Goal: Information Seeking & Learning: Find specific fact

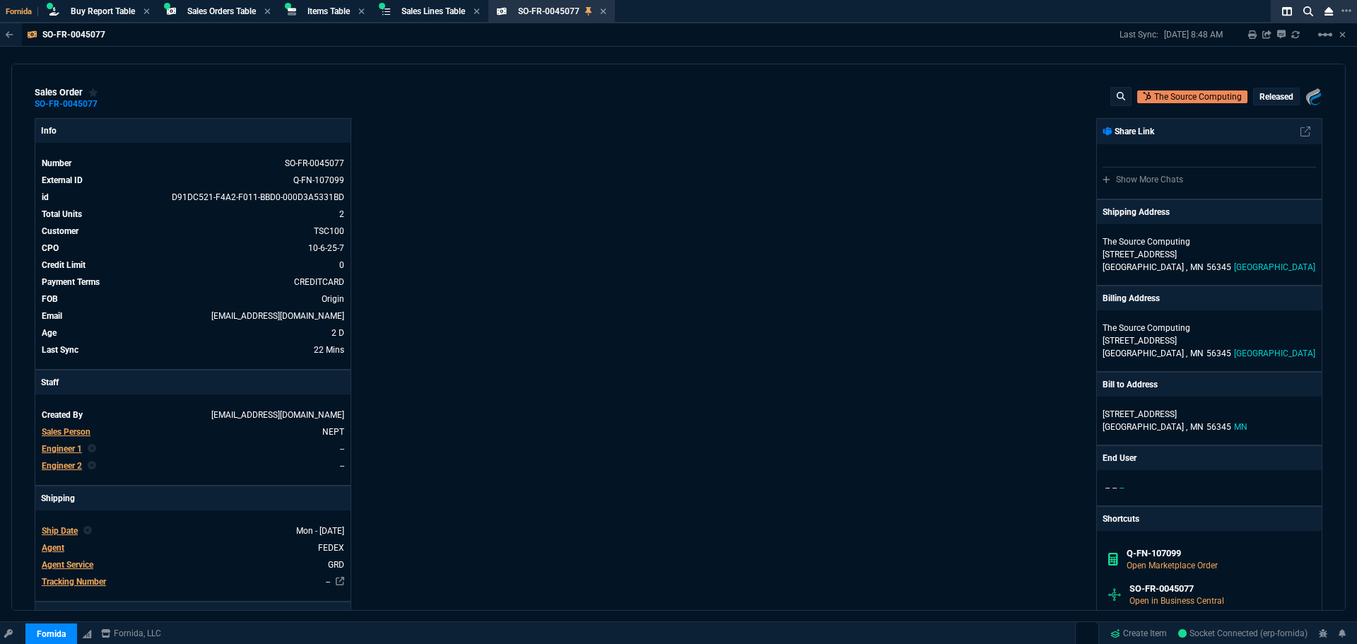
select select "9: OCAM"
click at [328, 11] on span "Items Table" at bounding box center [328, 11] width 42 height 10
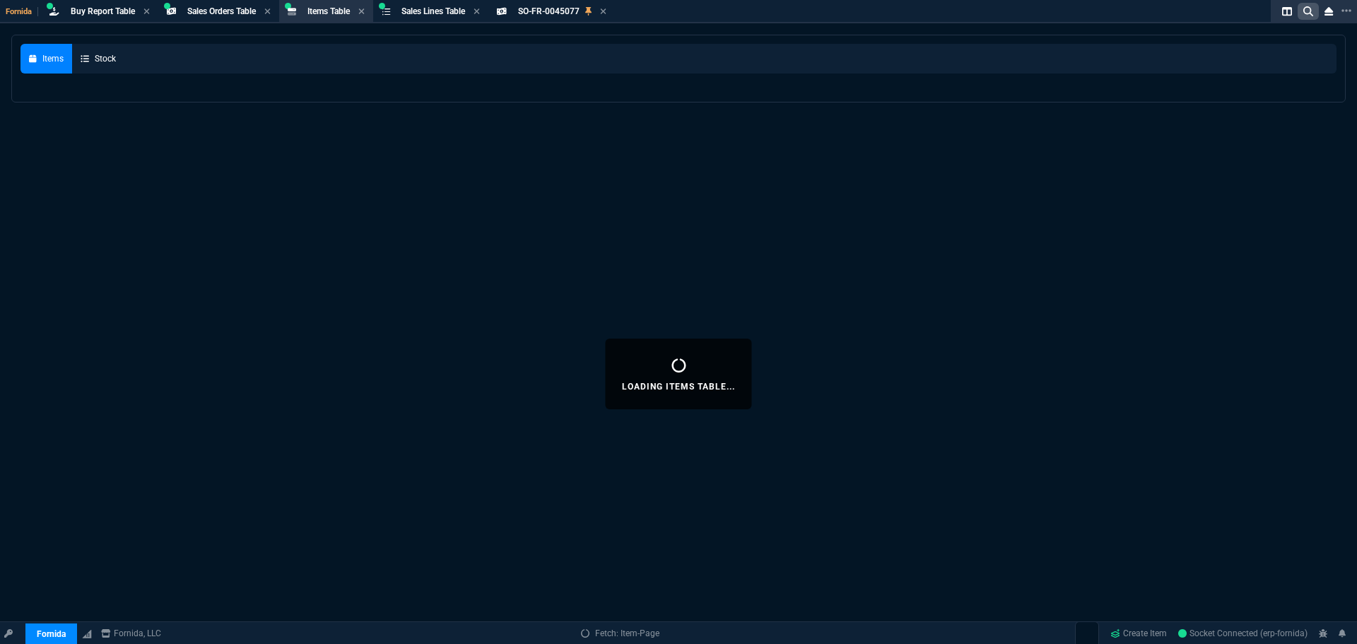
select select
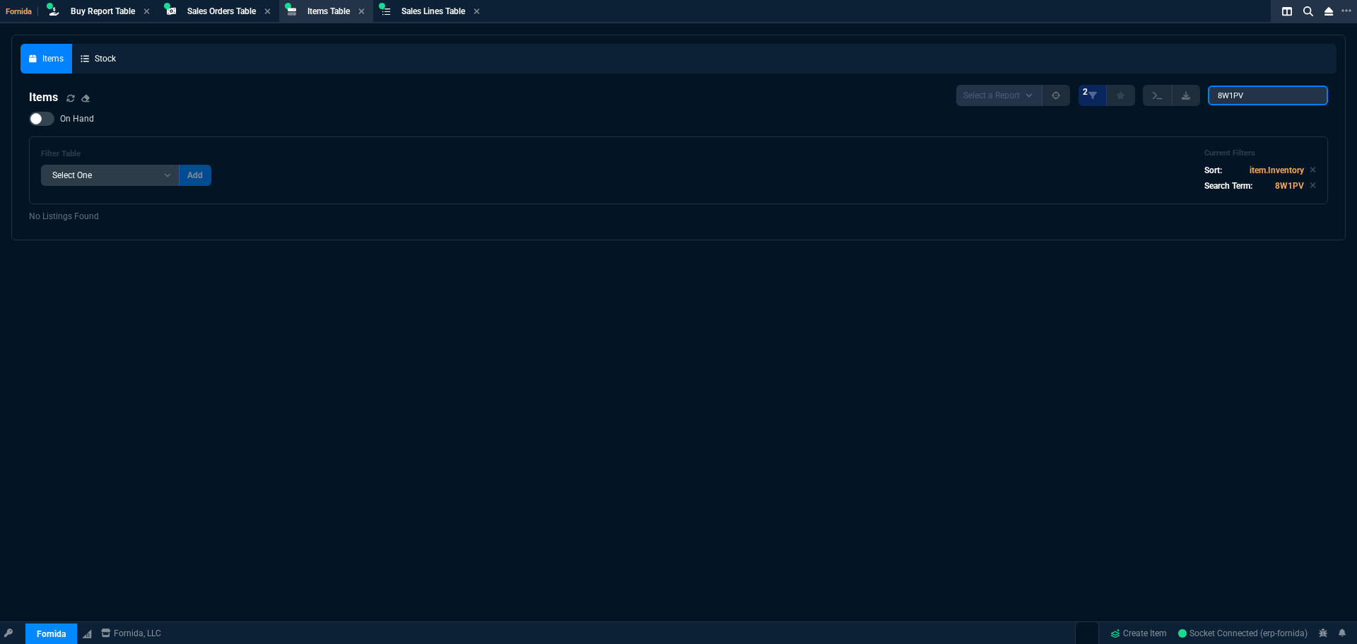
click at [868, 47] on div "Items Stock Items Select a Report NEW QUERY 2 8W1PV On Hand Filter Table Select…" at bounding box center [678, 137] width 1316 height 187
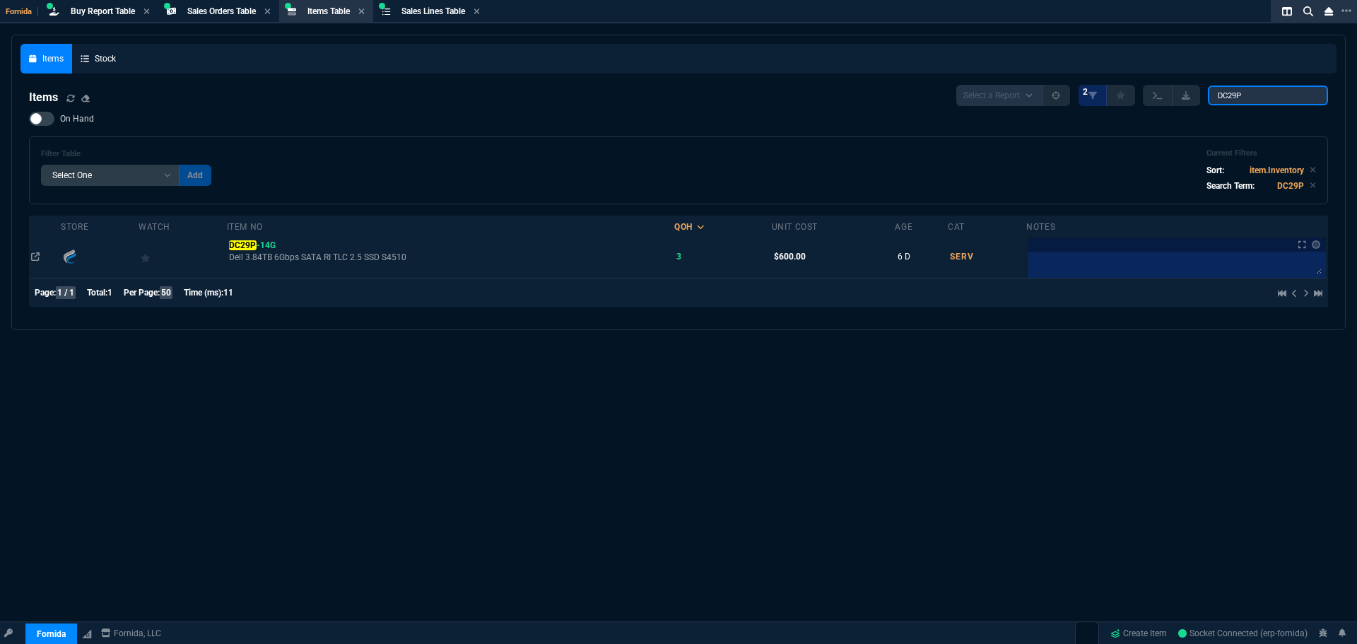
type input "DC29P"
click at [269, 238] on td "DC29P -14G Dell 3.84TB 6Gbps SATA RI TLC 2.5 SSD S4510" at bounding box center [451, 256] width 448 height 42
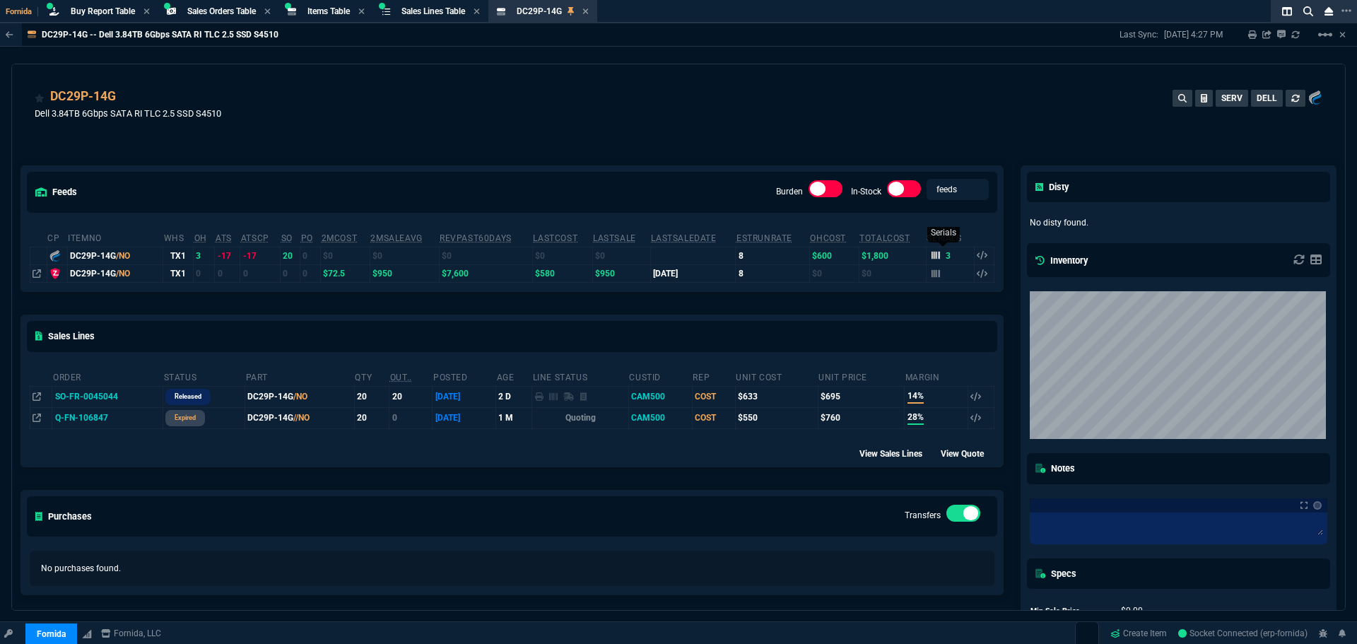
click at [932, 253] on icon at bounding box center [936, 256] width 8 height 8
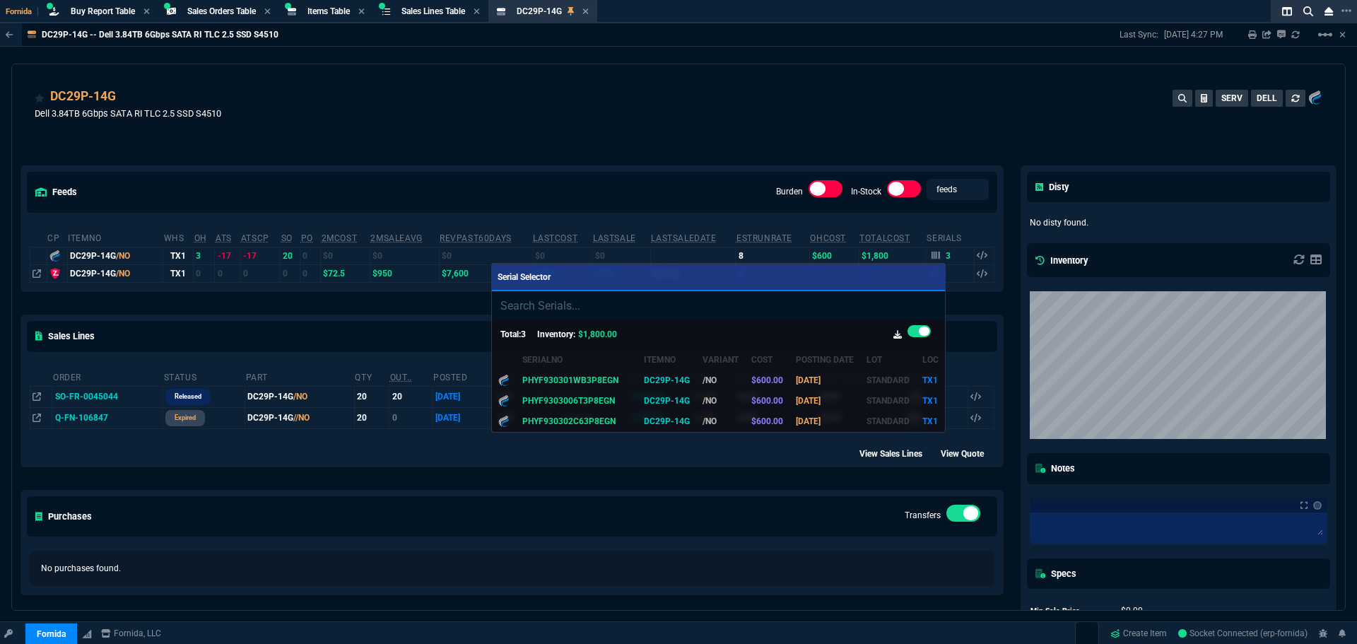
click at [556, 164] on div at bounding box center [678, 322] width 1357 height 644
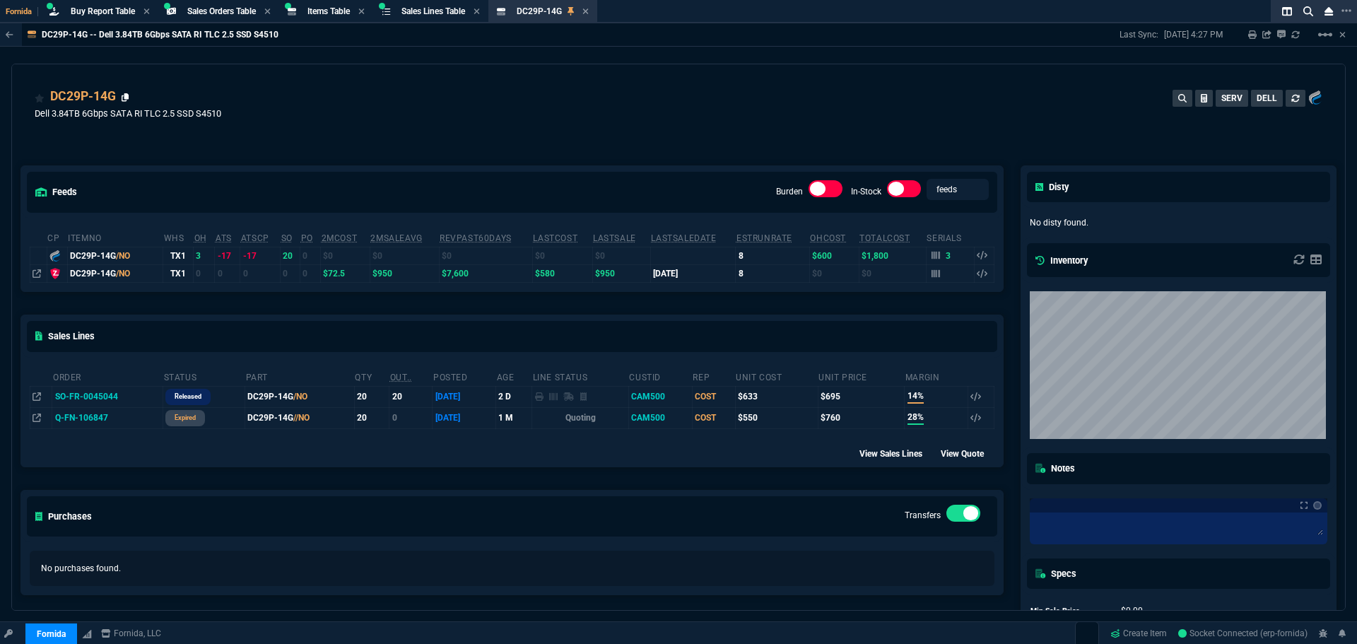
click at [125, 96] on icon at bounding box center [126, 97] width 8 height 8
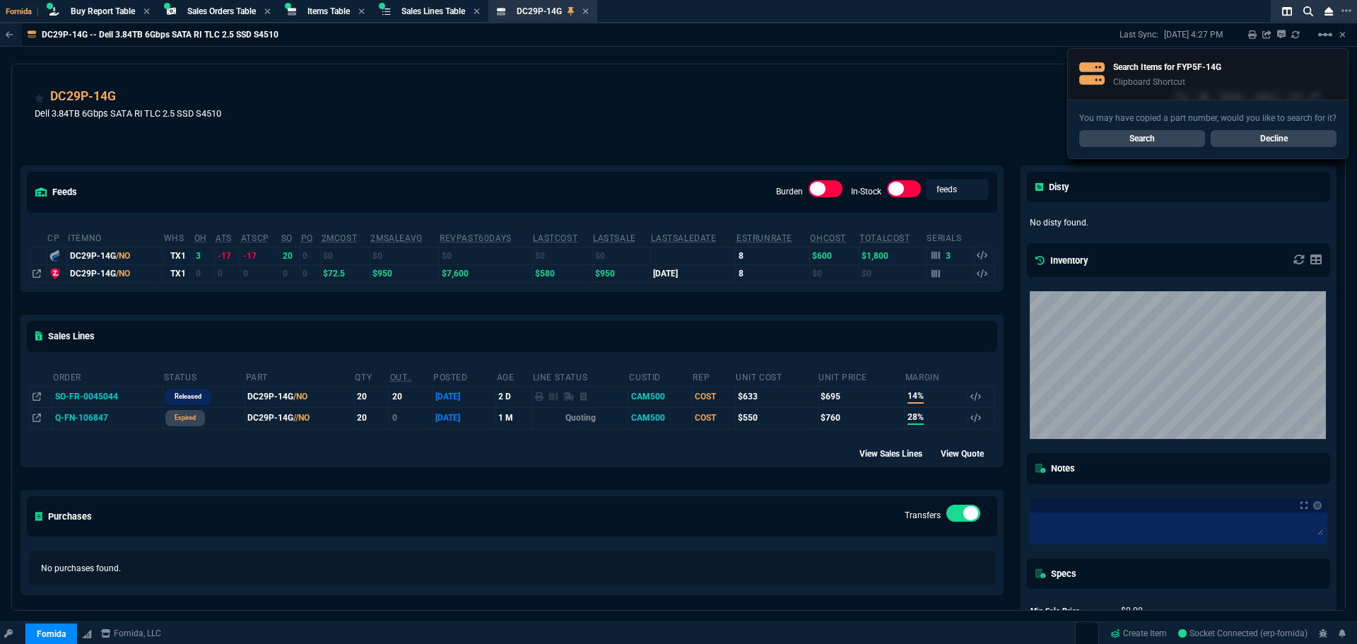
click at [76, 396] on td "SO-FR-0045044" at bounding box center [107, 396] width 111 height 21
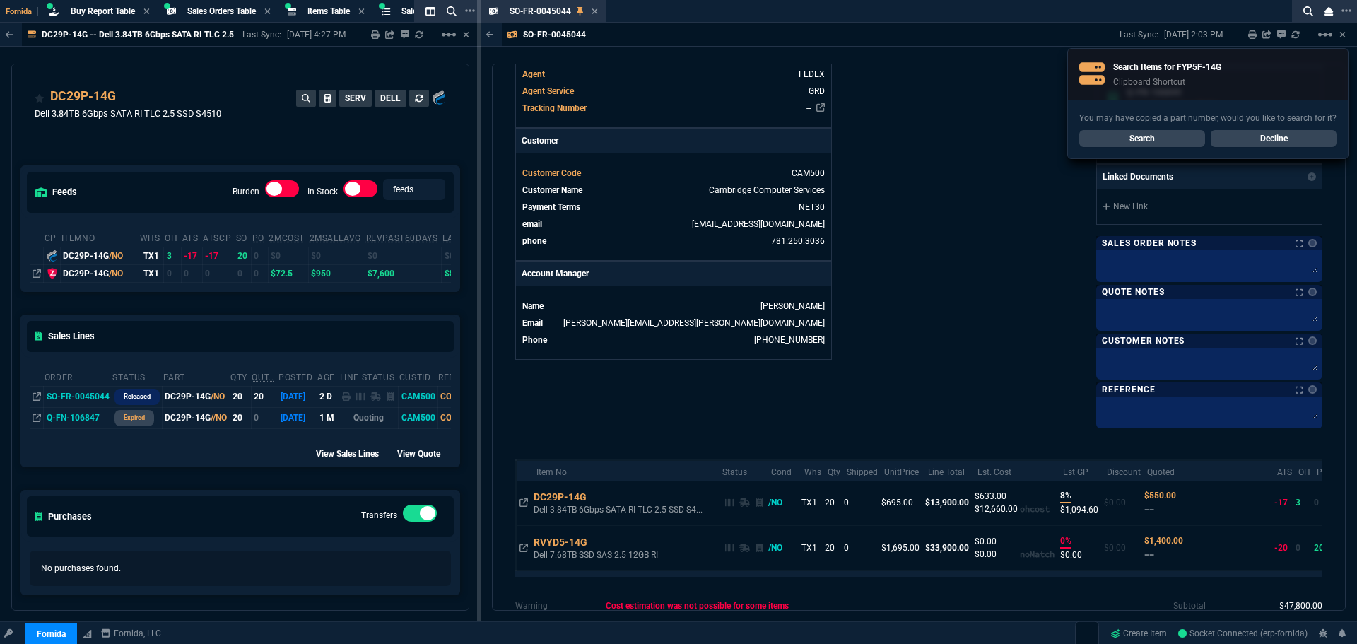
scroll to position [574, 0]
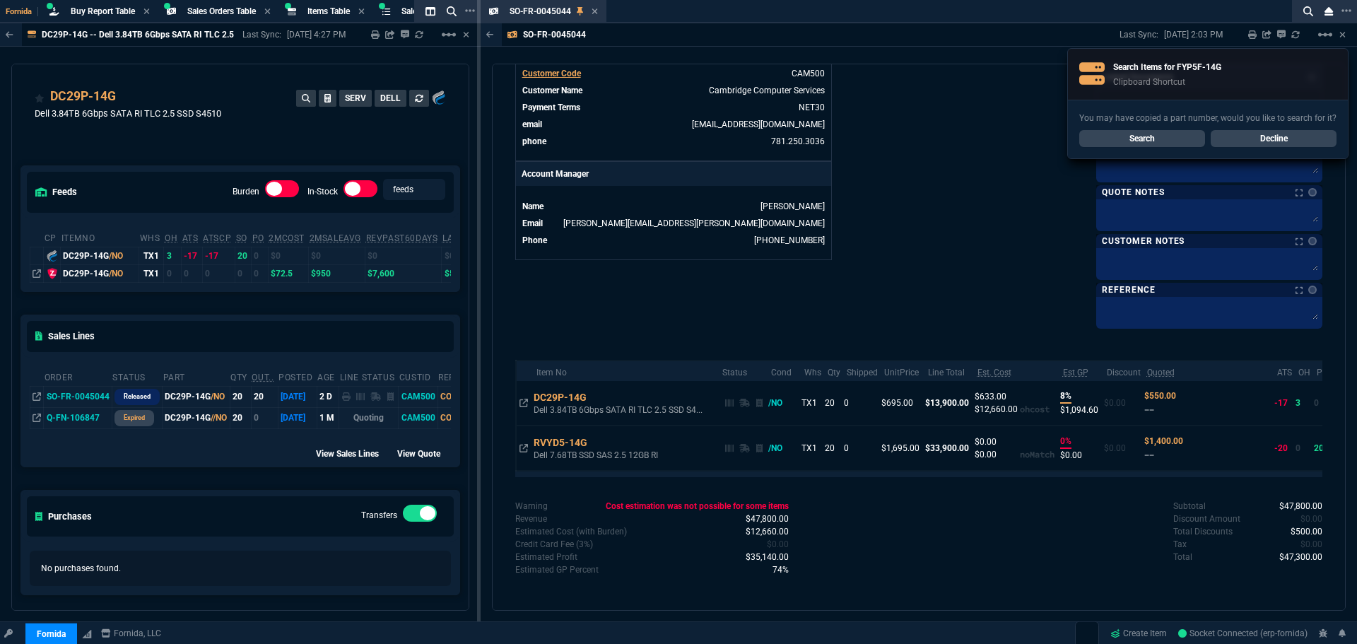
click at [1274, 136] on link "Decline" at bounding box center [1274, 138] width 126 height 17
click at [1303, 147] on div "You may have copied a part number, would you like to search for it? Search Decl…" at bounding box center [1208, 129] width 280 height 59
click at [596, 13] on icon at bounding box center [595, 11] width 6 height 6
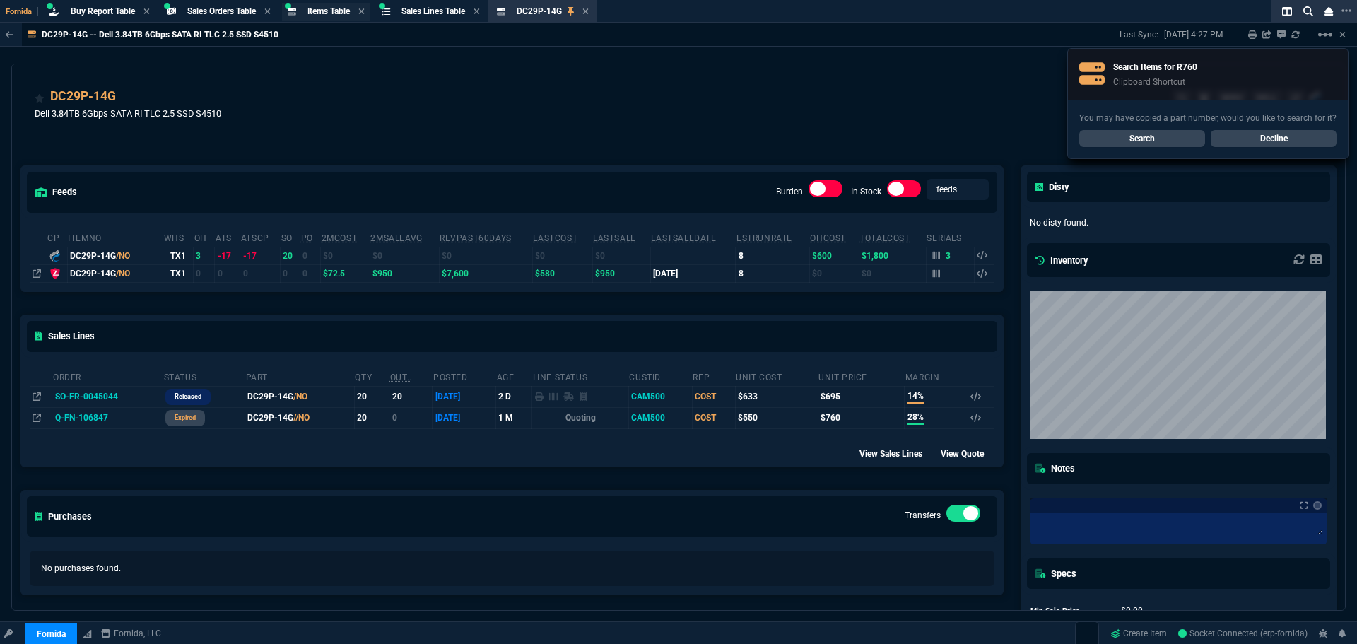
click at [331, 15] on span "Items Table" at bounding box center [328, 11] width 42 height 10
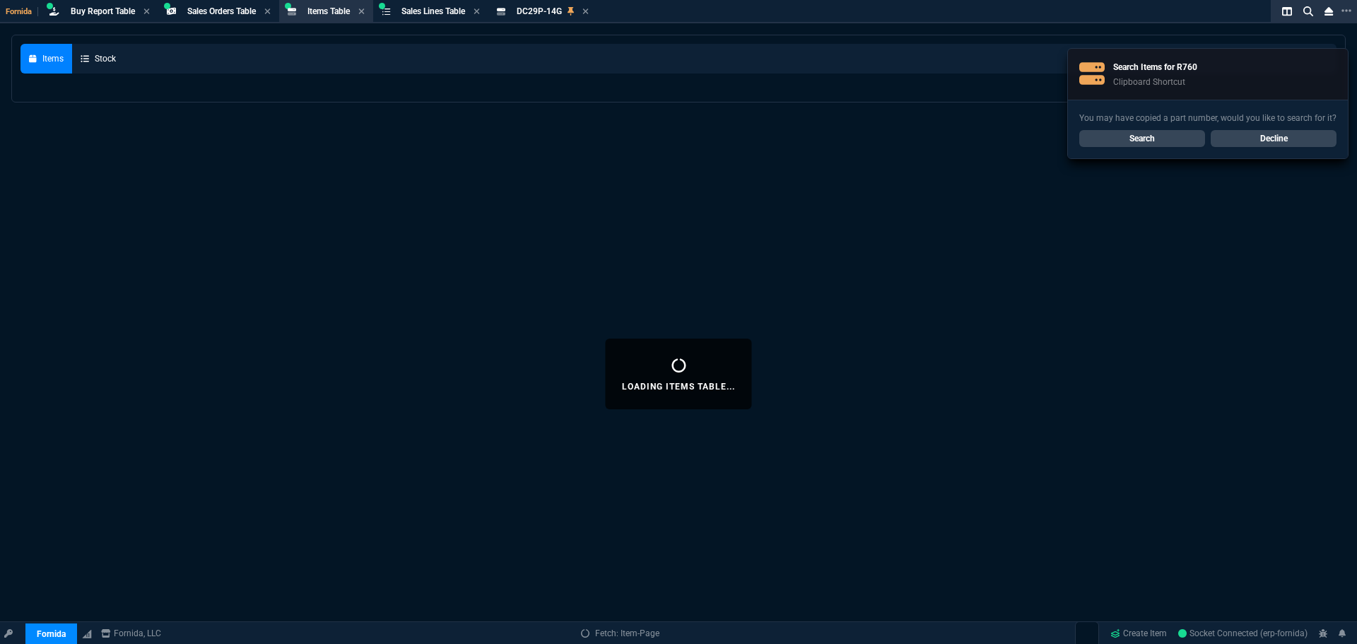
select select
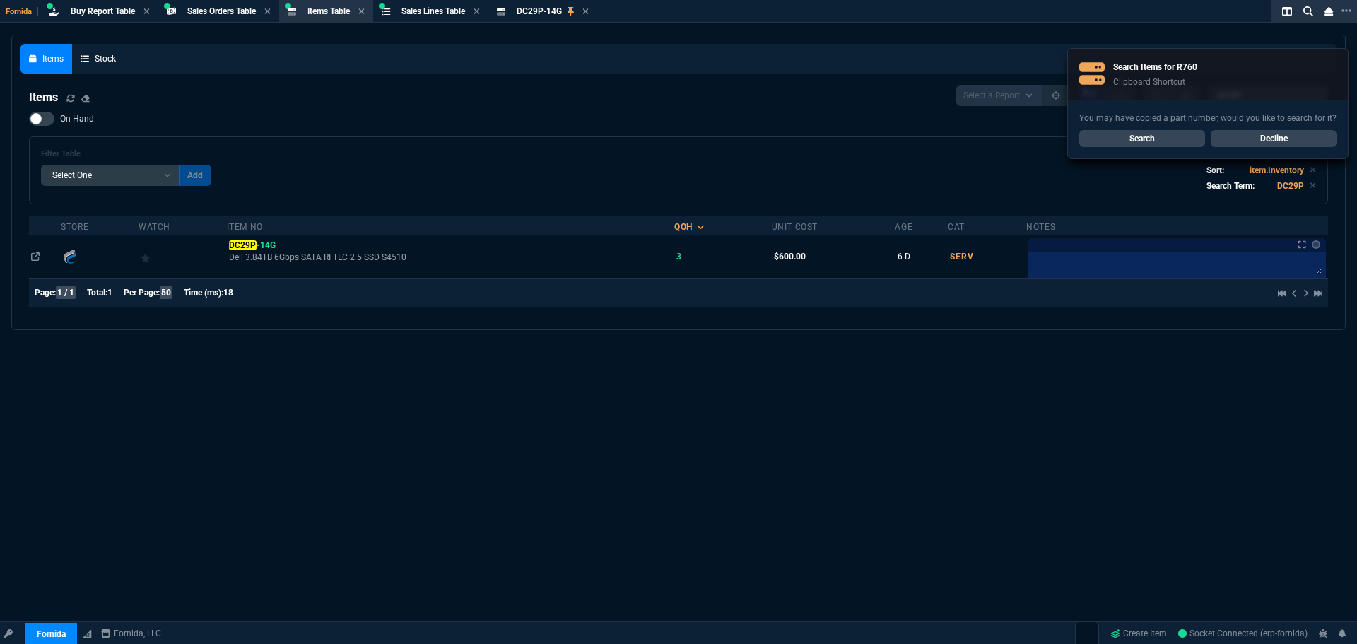
click at [1284, 133] on link "Decline" at bounding box center [1274, 138] width 126 height 17
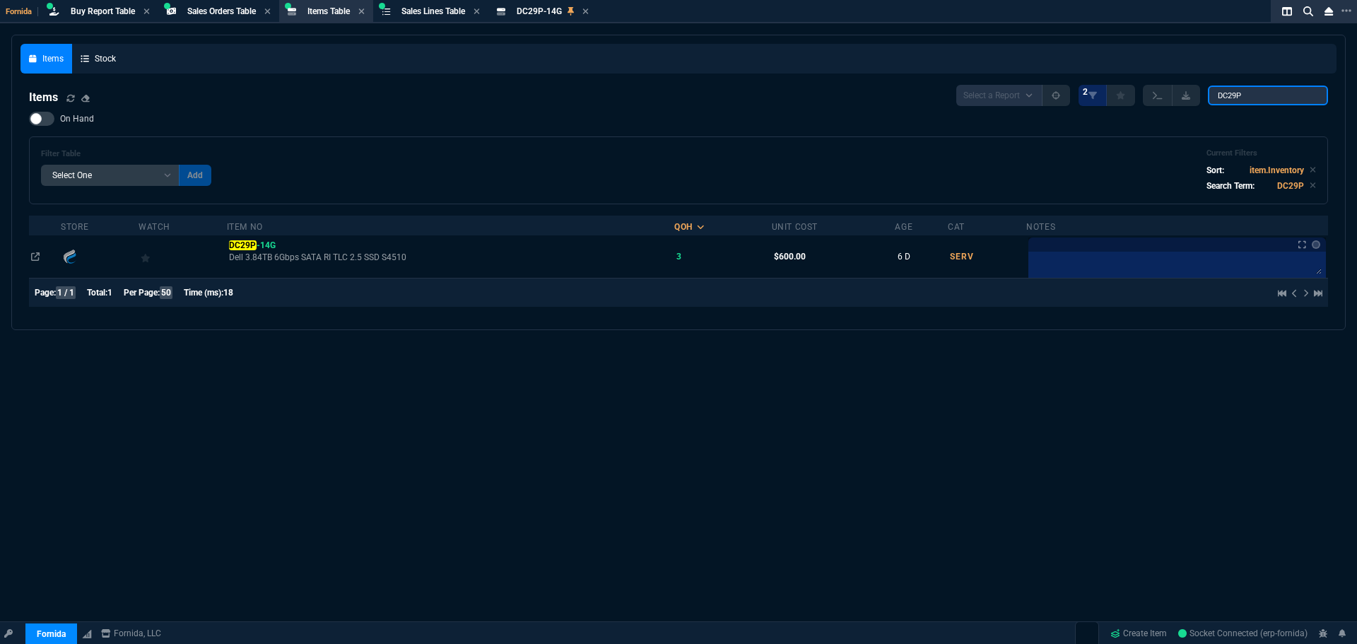
click at [703, 45] on div "Items Stock Items Select a Report NEW QUERY 2 DC29P On Hand Filter Table Select…" at bounding box center [678, 182] width 1316 height 277
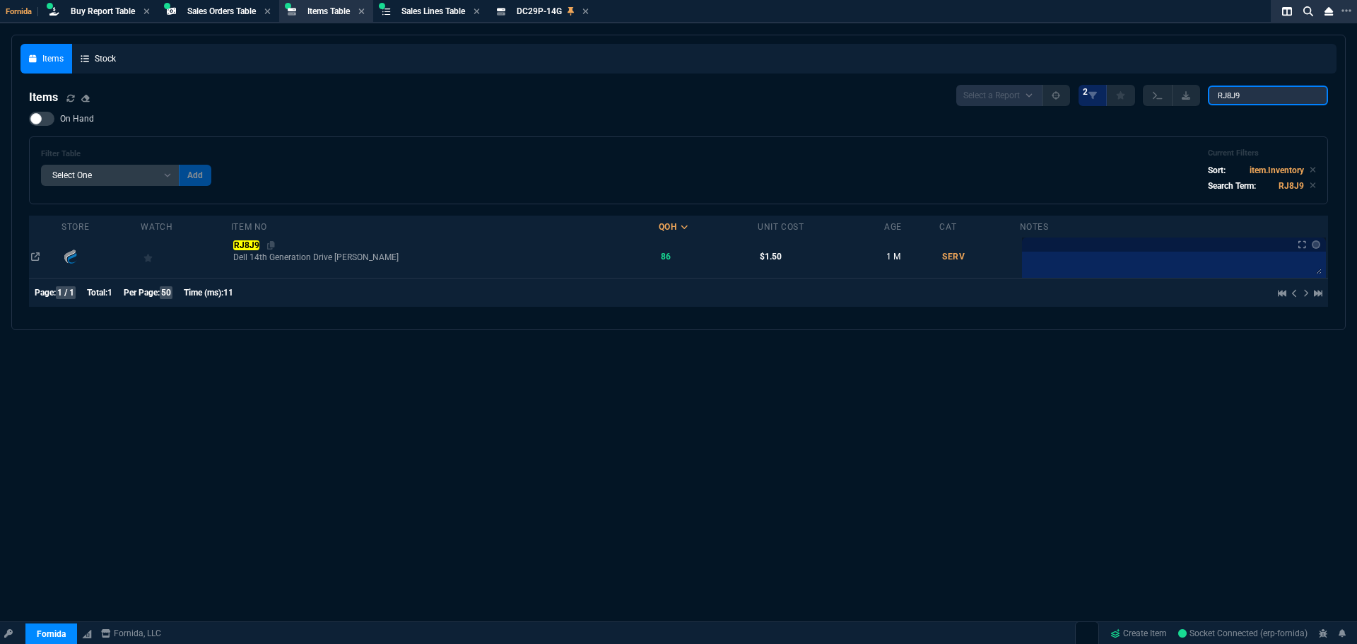
type input "RJ8J9"
click at [259, 244] on mark "RJ8J9" at bounding box center [246, 245] width 26 height 10
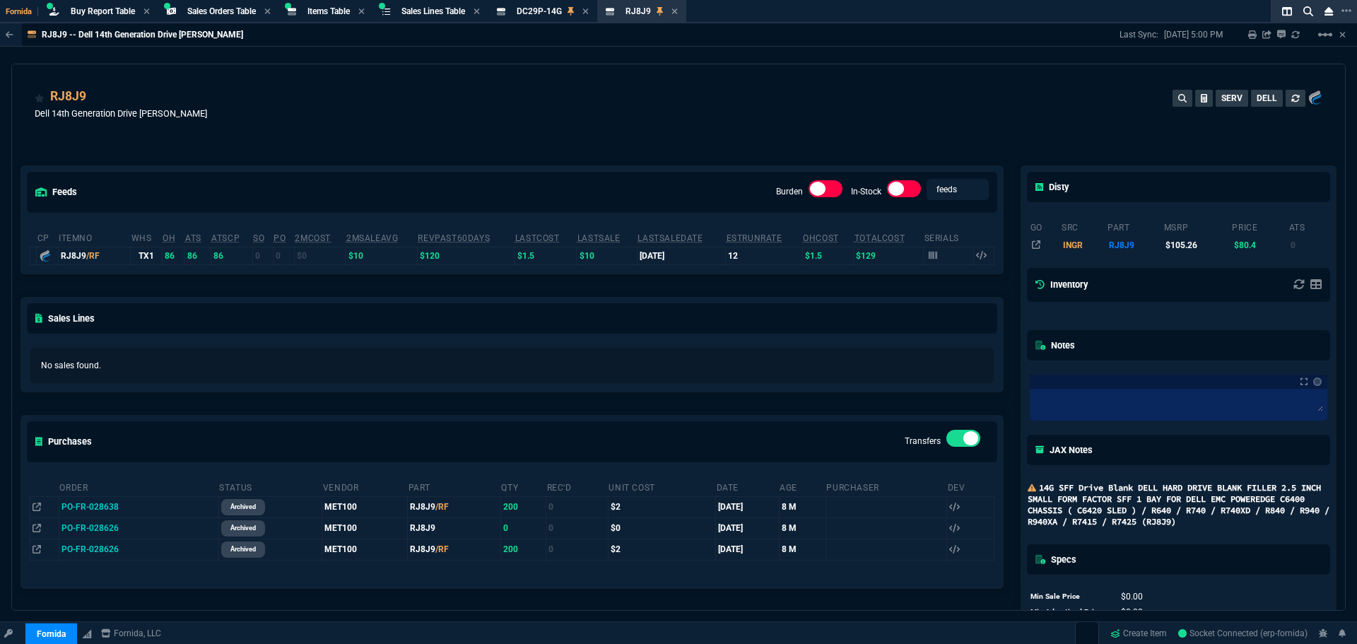
click at [303, 119] on div "RJ8J9 Dell 14th Generation Drive Blan SERV DELL" at bounding box center [679, 112] width 1288 height 50
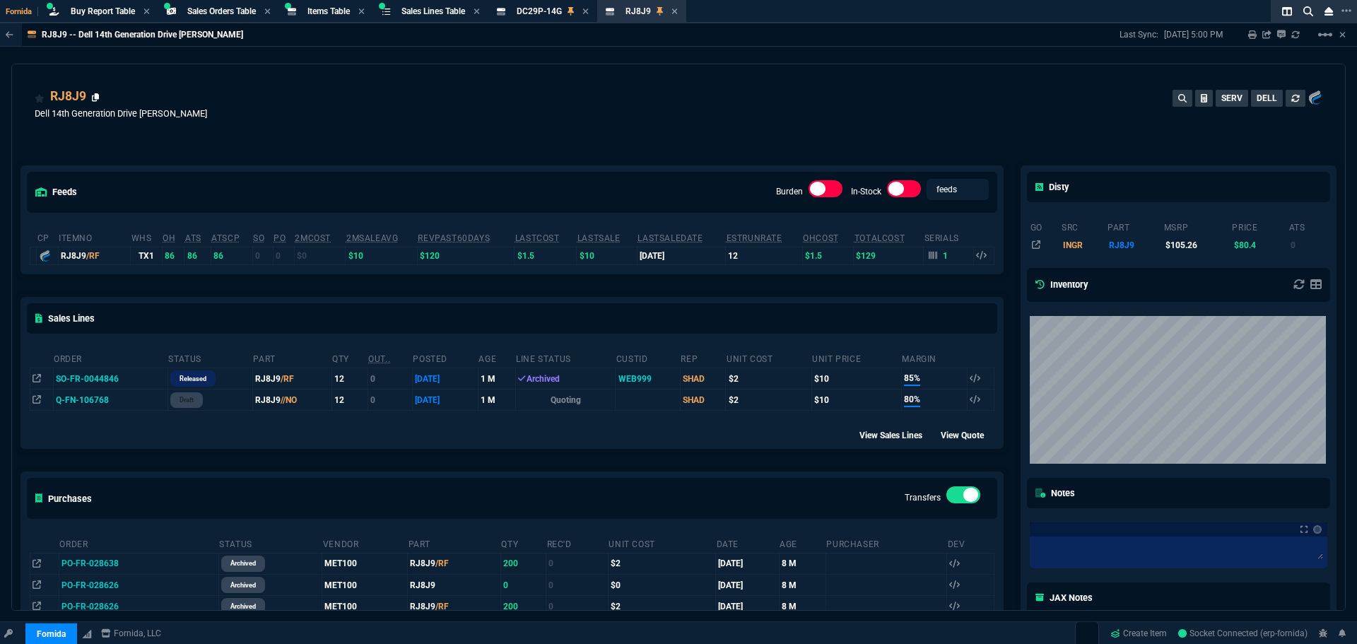
click at [92, 96] on icon at bounding box center [96, 97] width 8 height 8
click at [541, 15] on span "DC29P-14G" at bounding box center [539, 11] width 45 height 10
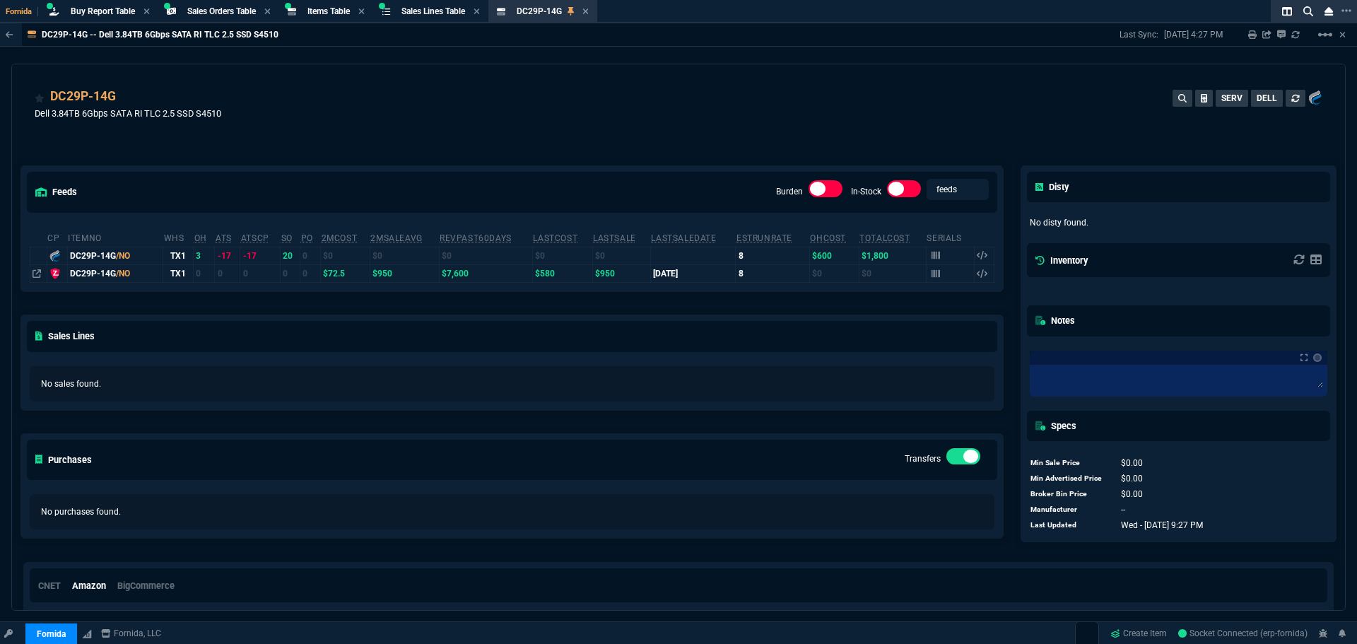
click at [309, 146] on div "feeds Burden In-Stock feeds prices cp ItemNo WHS OH ATS ATSCP SO PO 2MCost 2MSa…" at bounding box center [512, 342] width 1000 height 416
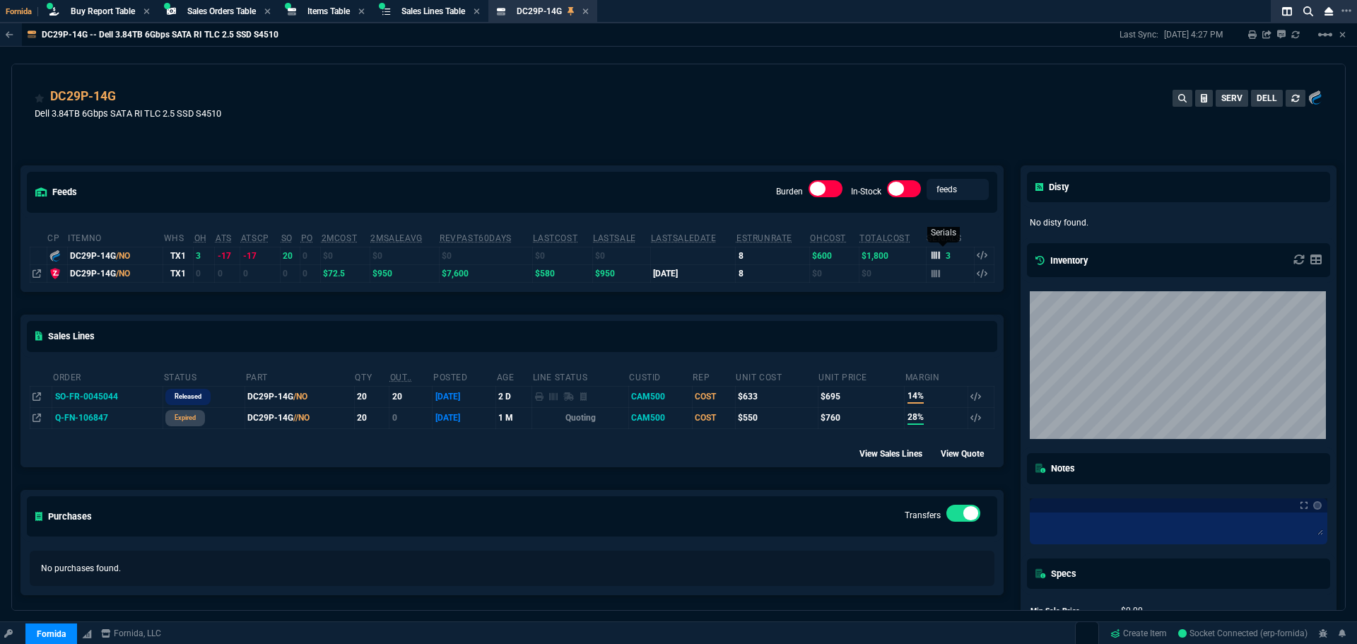
click at [933, 257] on icon at bounding box center [936, 256] width 8 height 8
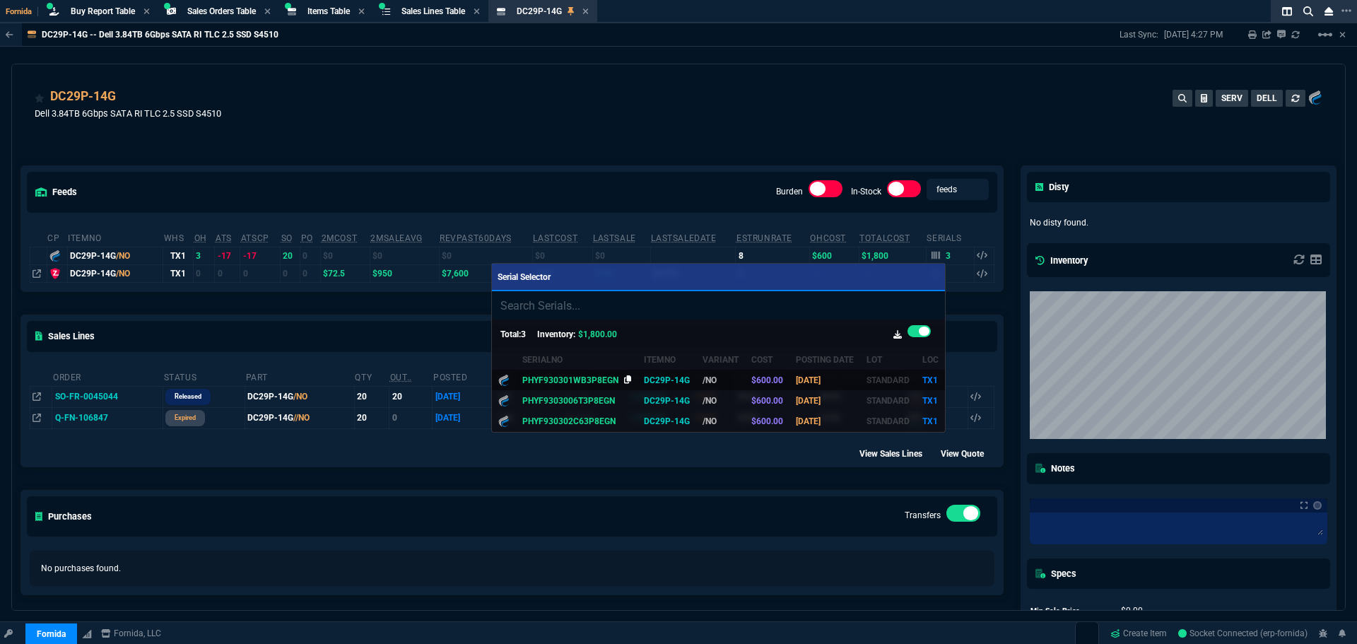
click at [624, 380] on icon at bounding box center [628, 379] width 8 height 8
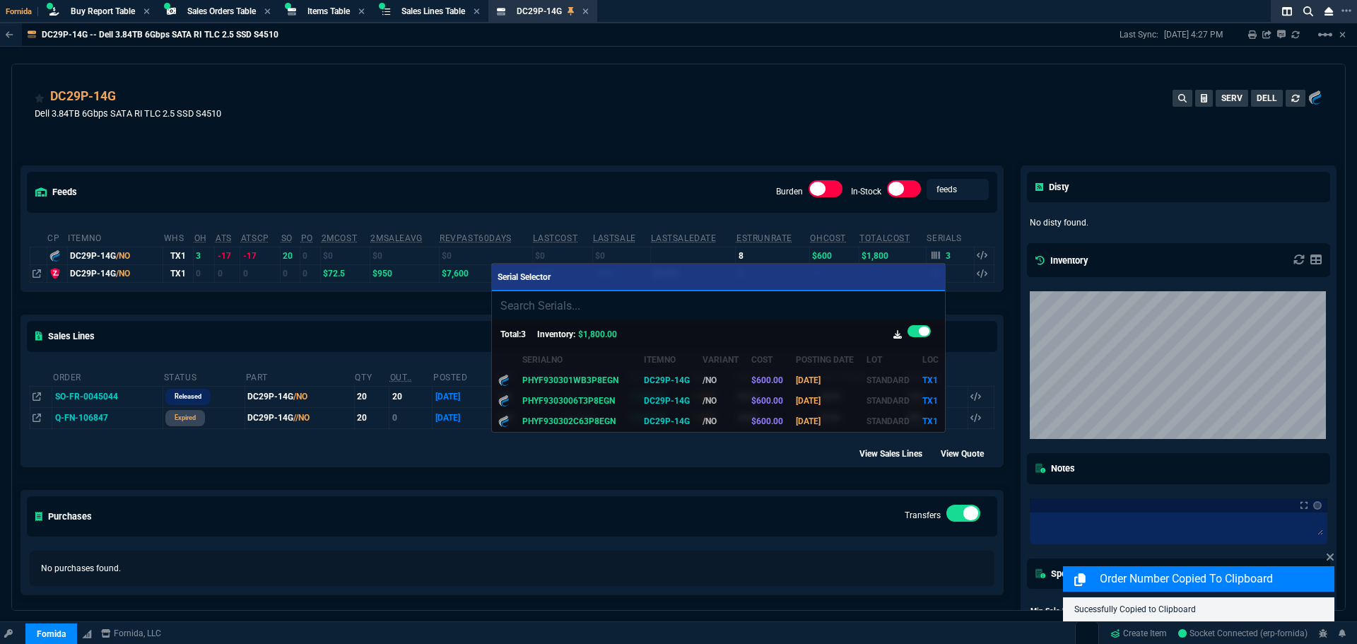
click at [124, 90] on div at bounding box center [678, 322] width 1357 height 644
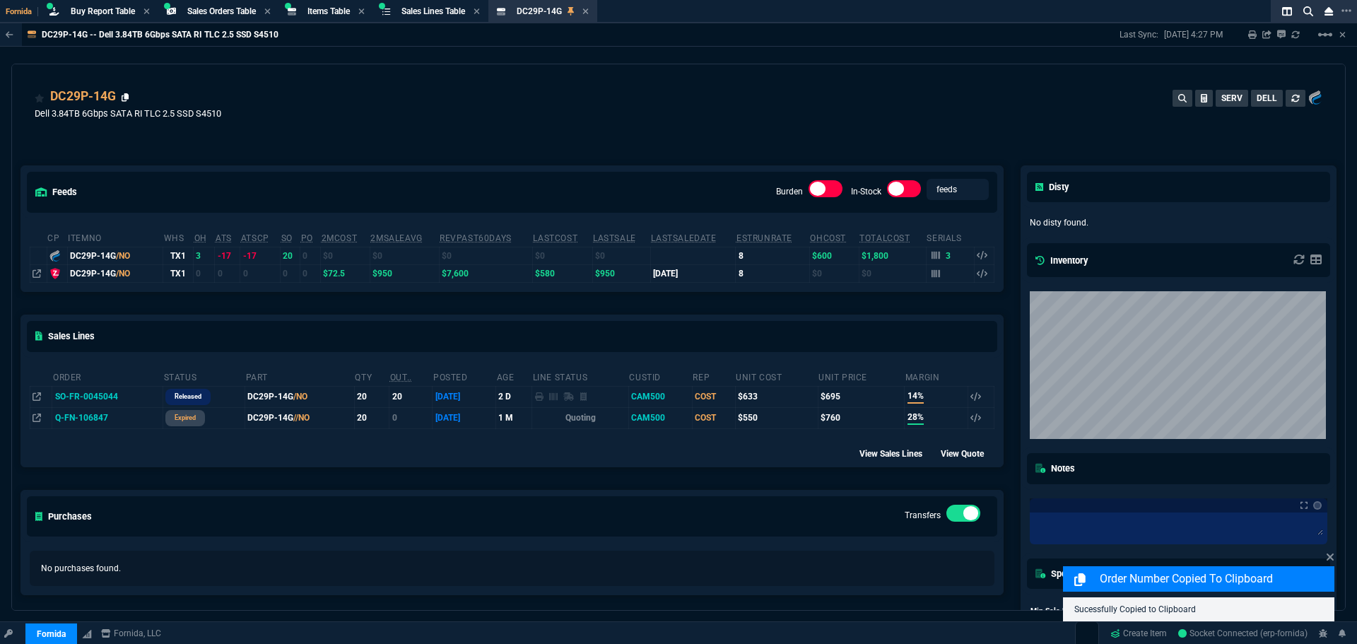
click at [124, 97] on icon at bounding box center [126, 97] width 8 height 8
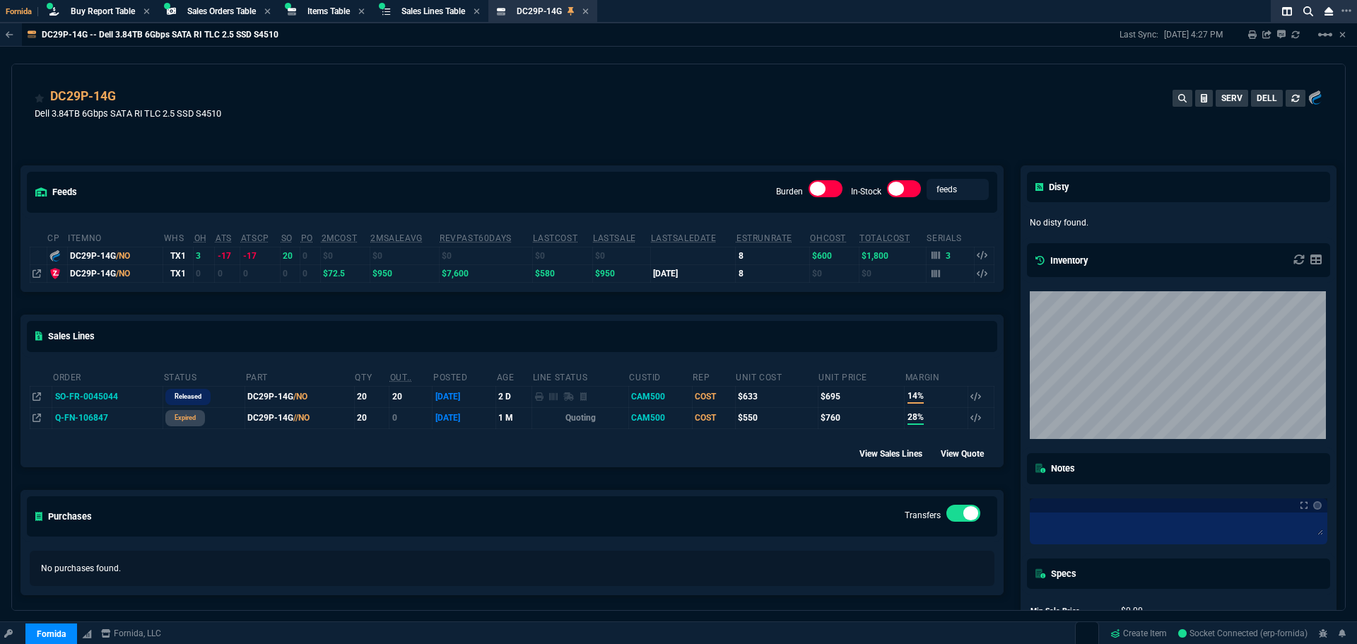
scroll to position [18, 0]
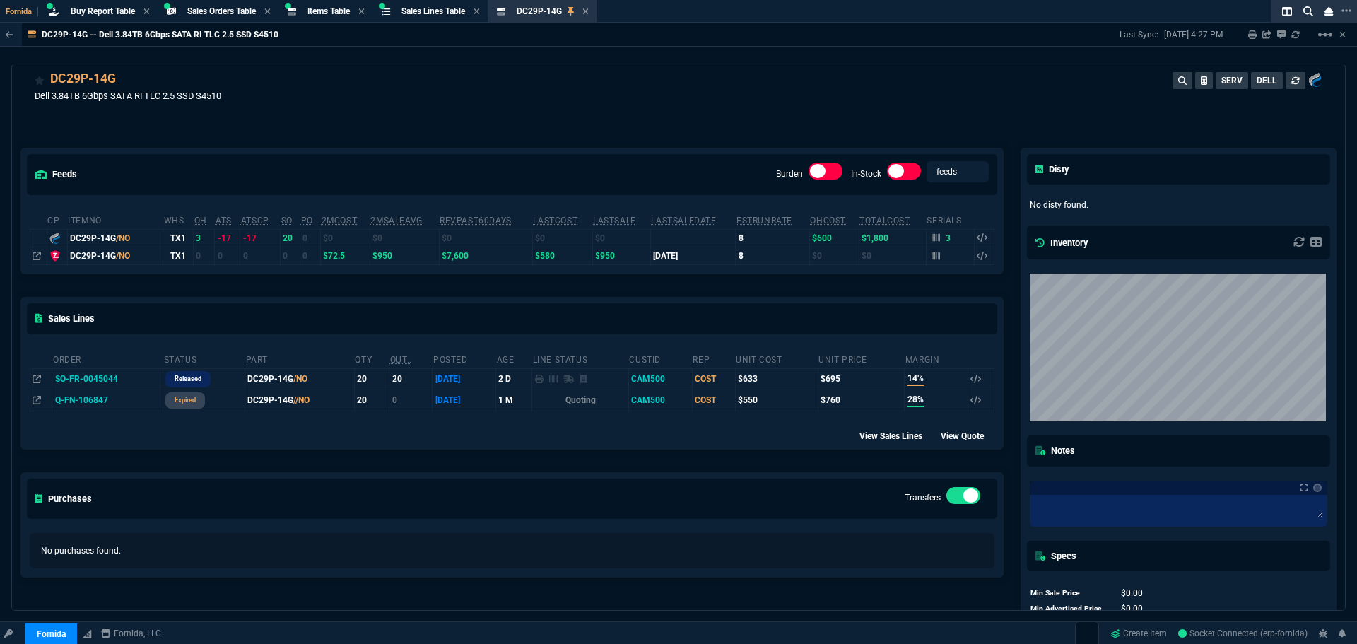
click at [333, 102] on div "DC29P-14G Dell 3.84TB 6Gbps SATA RI TLC 2.5 SSD S4510 SERV DELL" at bounding box center [679, 94] width 1288 height 50
click at [124, 78] on icon at bounding box center [126, 80] width 8 height 8
click at [325, 6] on div "Items Table Item" at bounding box center [328, 12] width 42 height 12
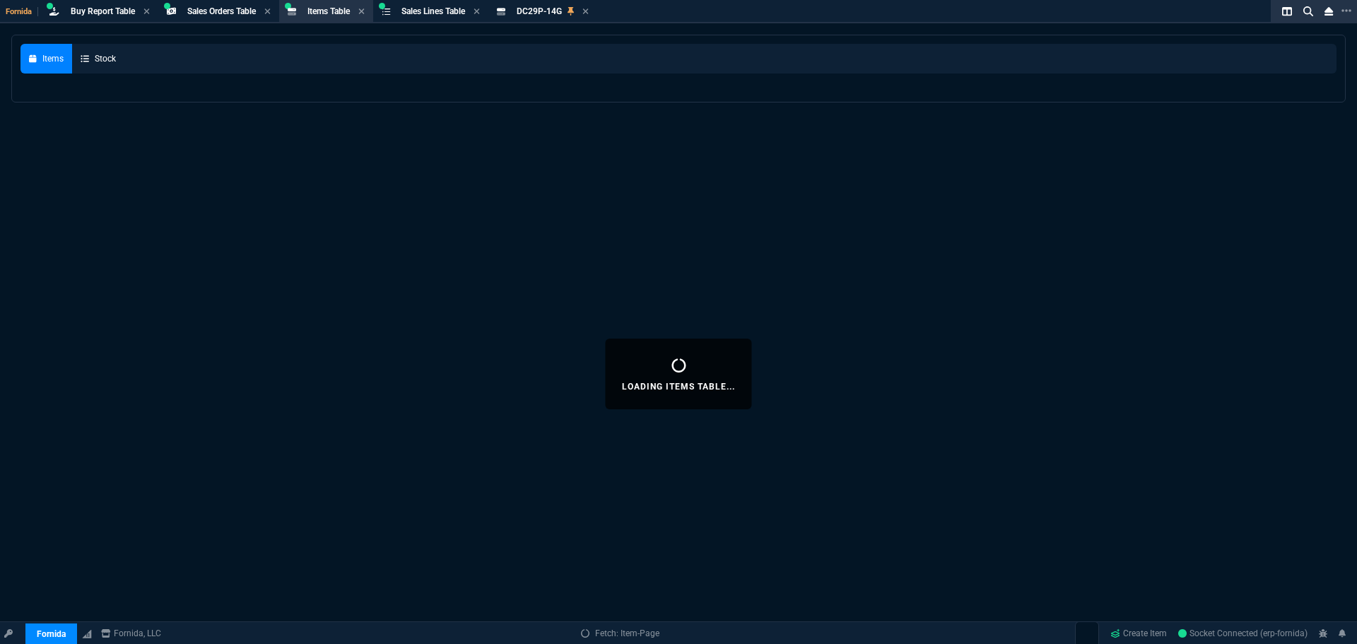
select select
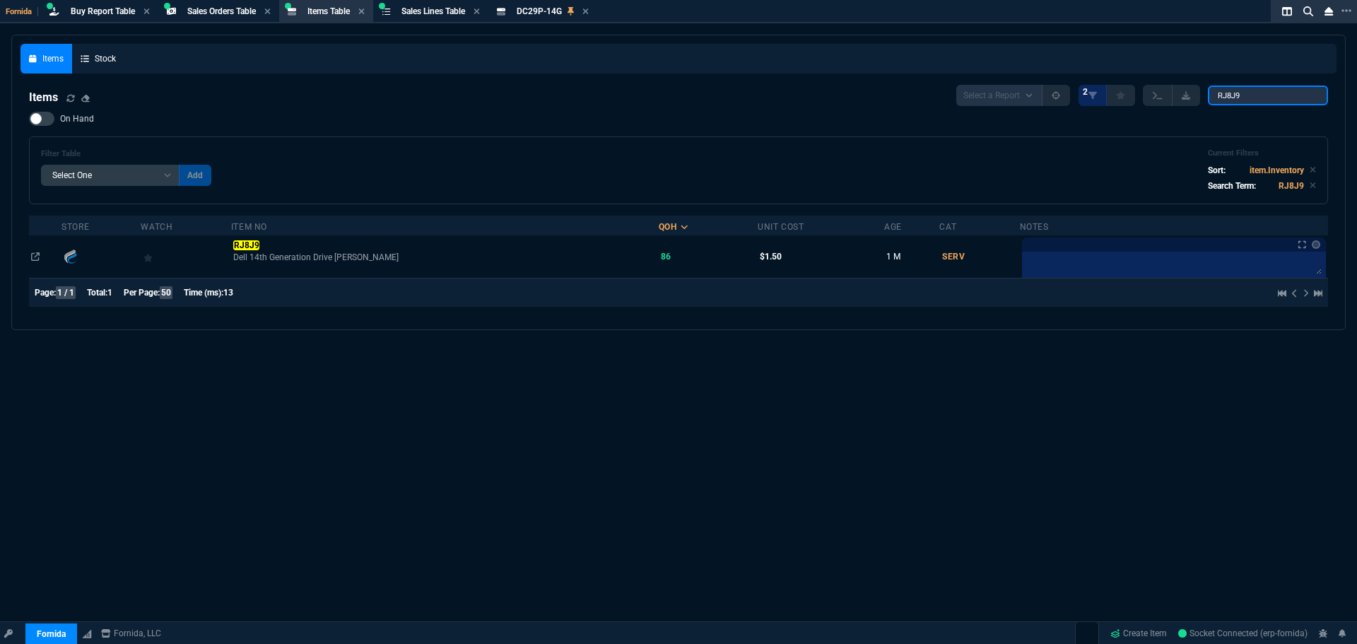
click at [1249, 100] on input "RJ8J9" at bounding box center [1268, 96] width 120 height 20
paste input "YF930"
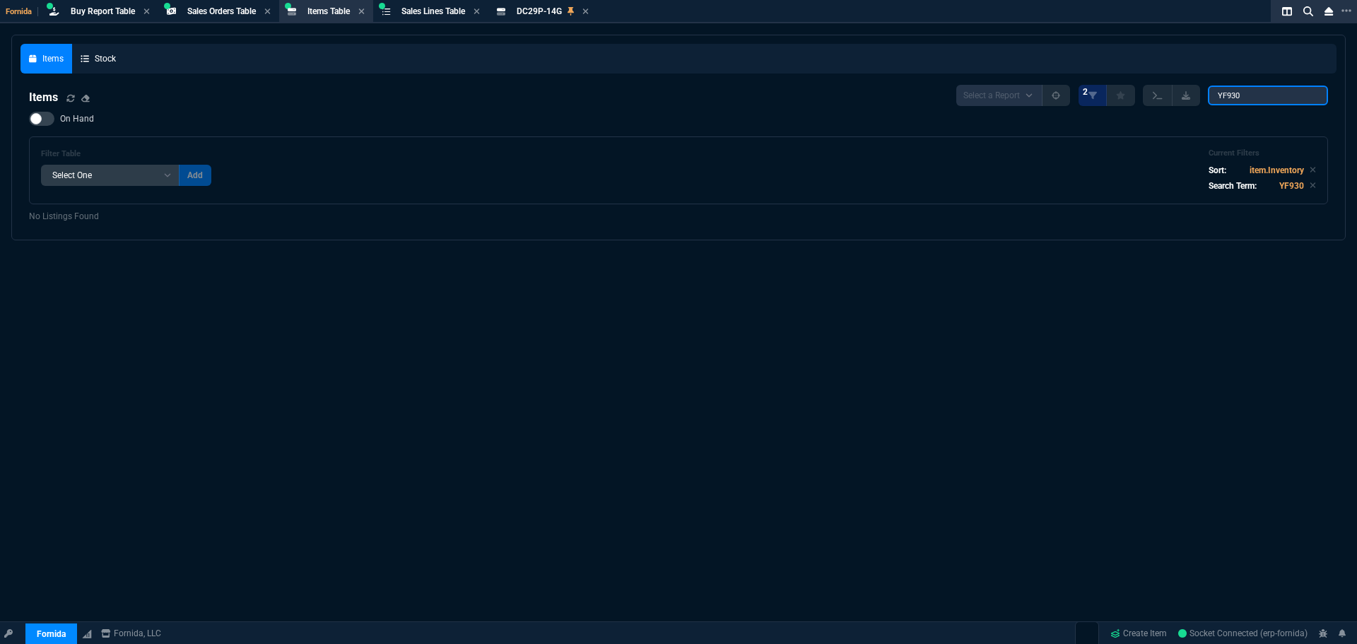
type input "YF930"
click at [589, 10] on icon at bounding box center [586, 11] width 6 height 6
click at [110, 6] on span "Buy Report Table" at bounding box center [103, 11] width 64 height 10
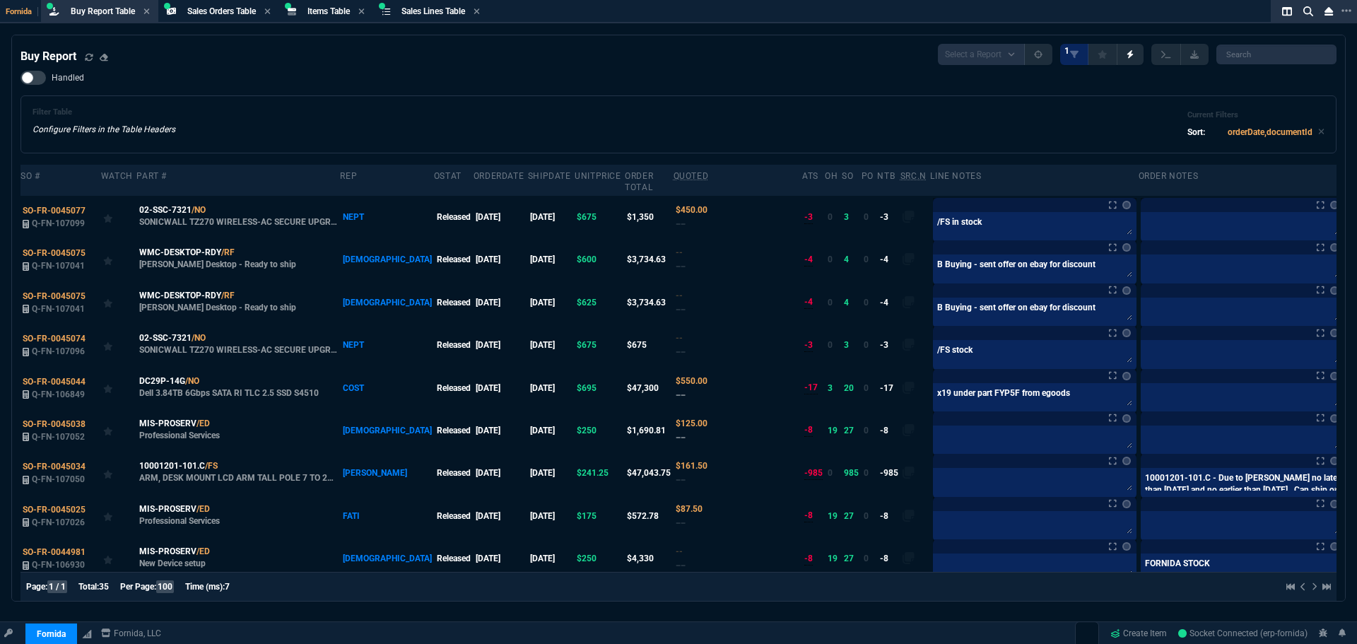
click at [286, 90] on div "Handled Filter Table Configure Filters in the Table Headers Current Filters Sor…" at bounding box center [678, 112] width 1316 height 83
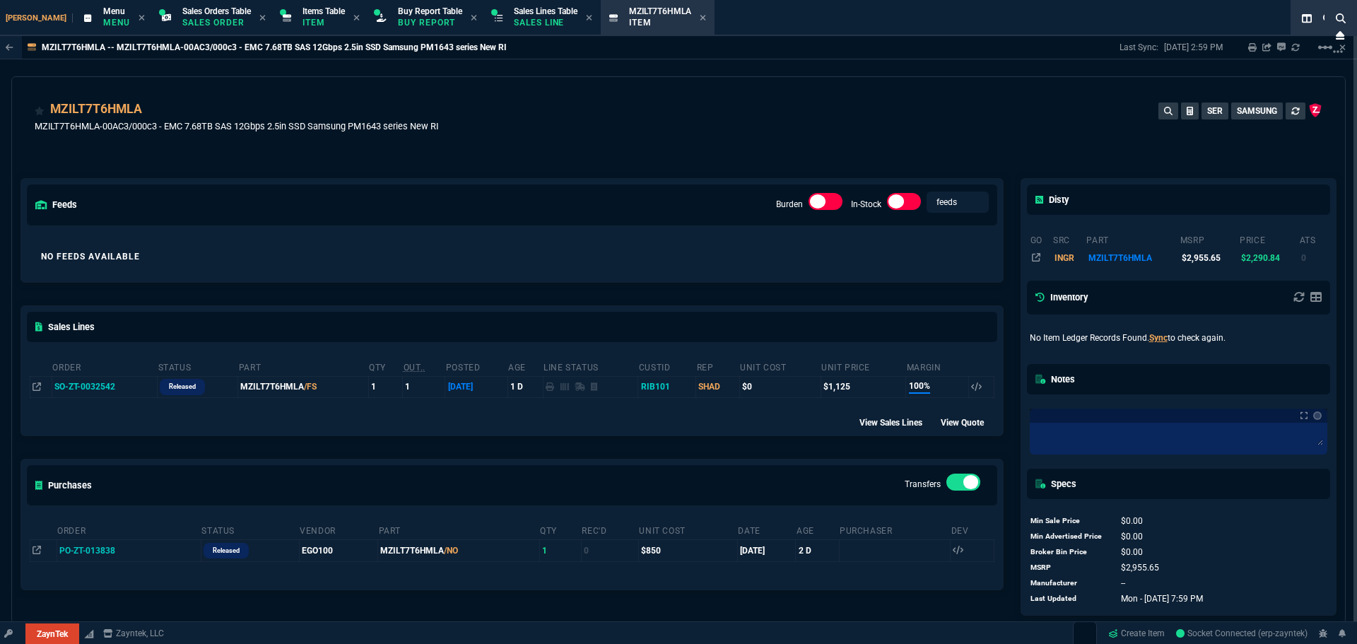
select select "9: OCAM"
click at [103, 16] on div "Menu Menu" at bounding box center [116, 18] width 27 height 25
